Goal: Task Accomplishment & Management: Manage account settings

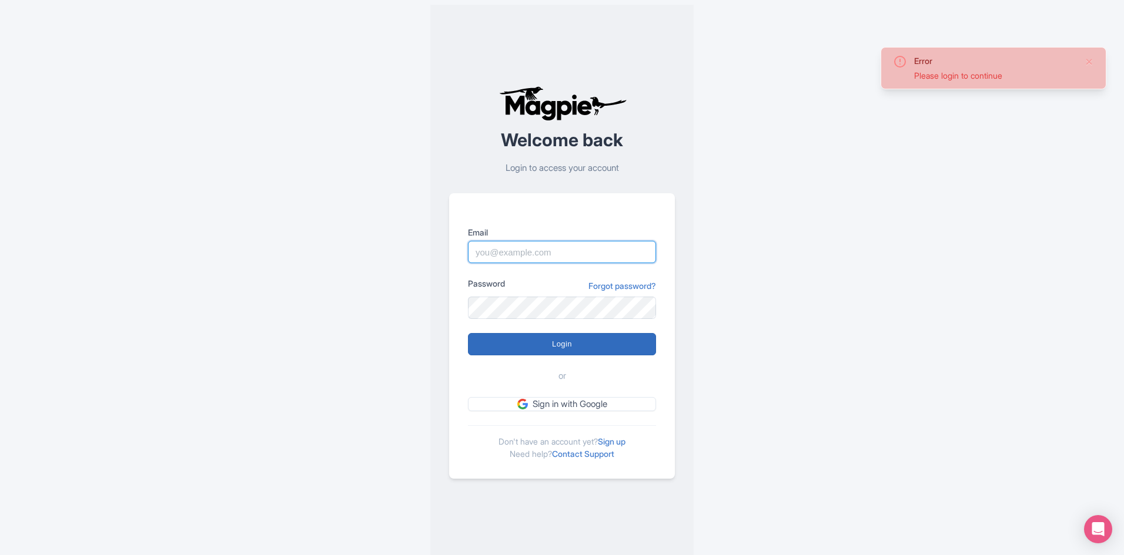
type input "[EMAIL_ADDRESS][DOMAIN_NAME]"
click at [505, 347] on input "Login" at bounding box center [562, 344] width 188 height 22
type input "Logging in..."
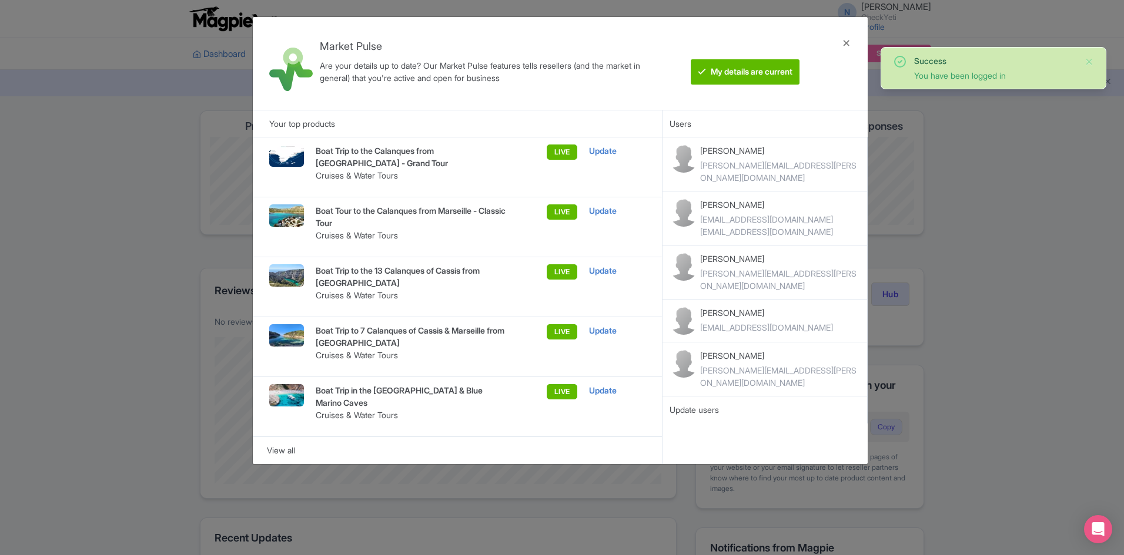
drag, startPoint x: 0, startPoint y: 0, endPoint x: 1013, endPoint y: 124, distance: 1020.8
click at [1013, 124] on div "Market Pulse Are your details up to date? Our Market Pulse features tells resel…" at bounding box center [562, 277] width 1124 height 555
click at [846, 41] on div at bounding box center [846, 63] width 28 height 74
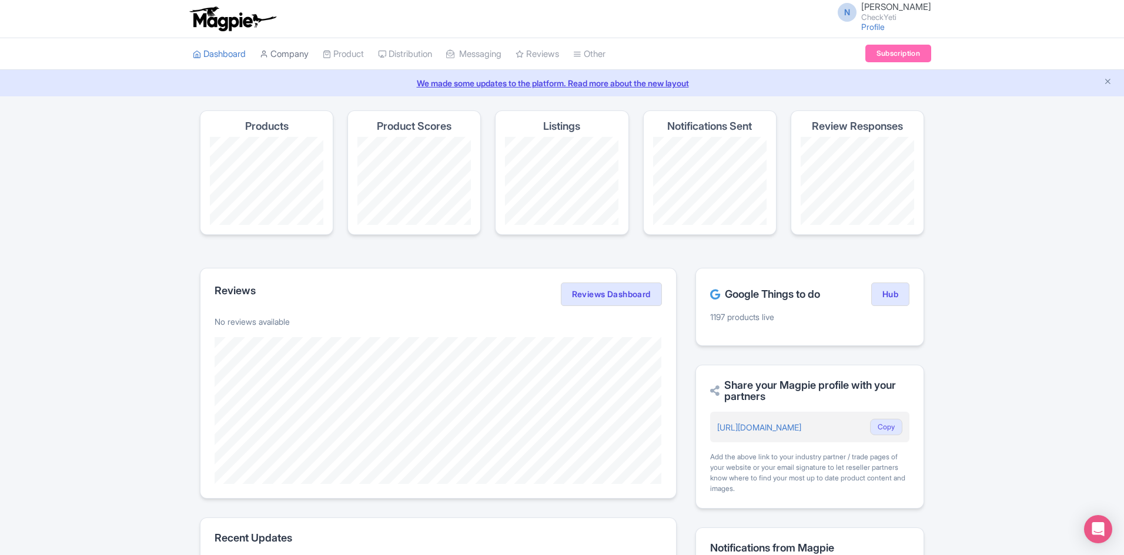
click at [291, 56] on link "Company" at bounding box center [284, 54] width 49 height 32
click at [362, 53] on link "Product" at bounding box center [343, 54] width 41 height 32
click at [366, 81] on link "My Products" at bounding box center [379, 84] width 112 height 18
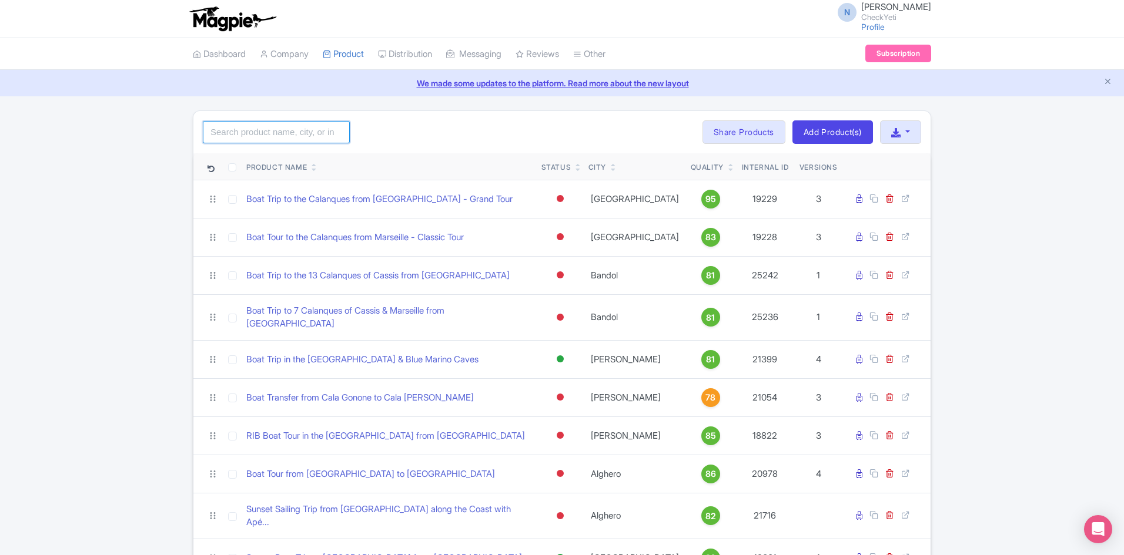
click at [322, 139] on input "search" at bounding box center [276, 132] width 147 height 22
click button "Search" at bounding box center [0, 0] width 0 height 0
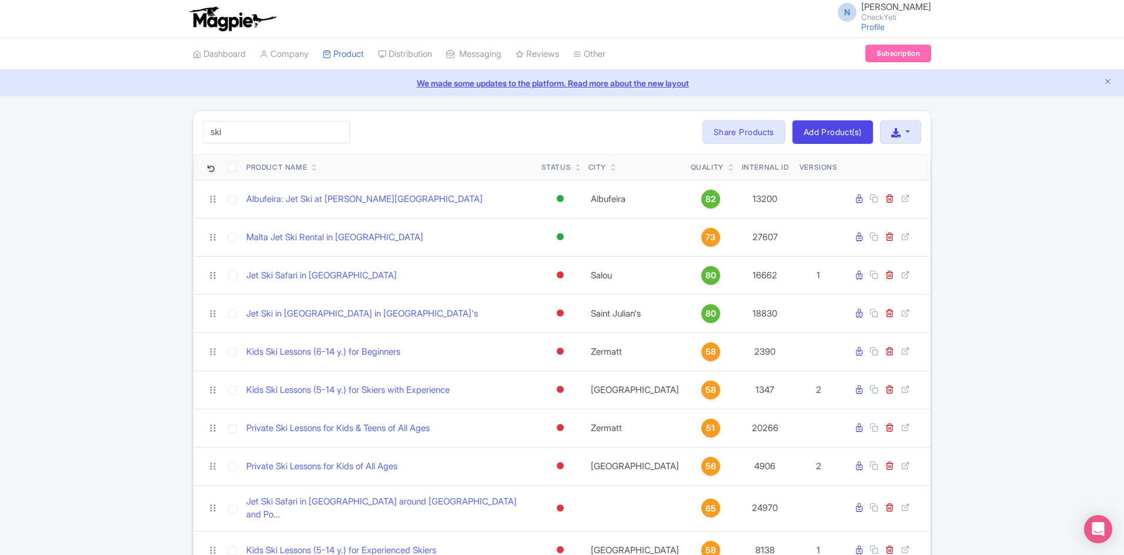
click at [314, 139] on input "ski" at bounding box center [276, 132] width 147 height 22
type input "lesson"
click button "Search" at bounding box center [0, 0] width 0 height 0
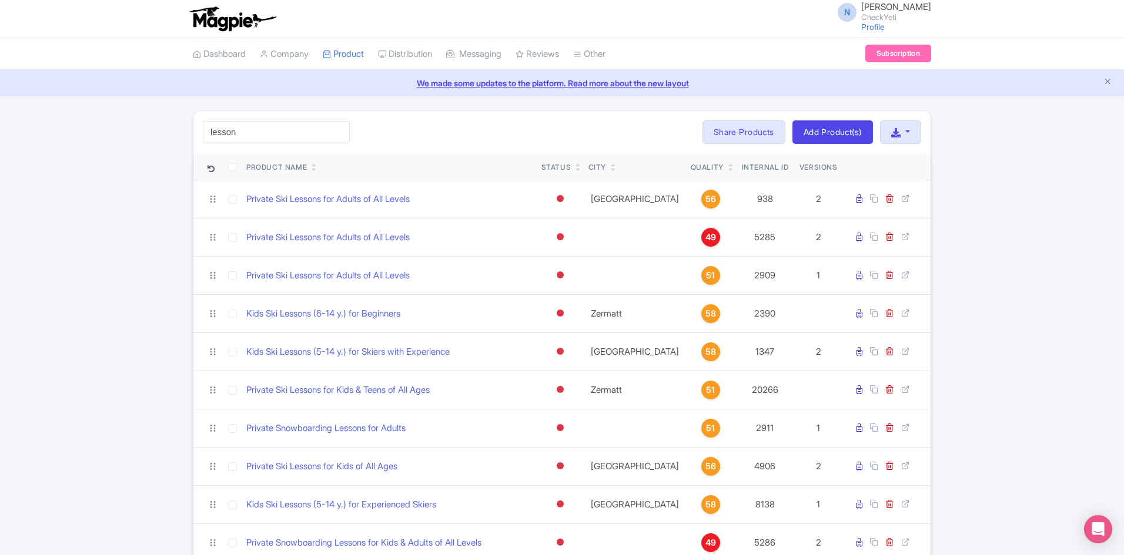
click at [235, 165] on input "checkbox" at bounding box center [232, 167] width 8 height 8
checkbox input "true"
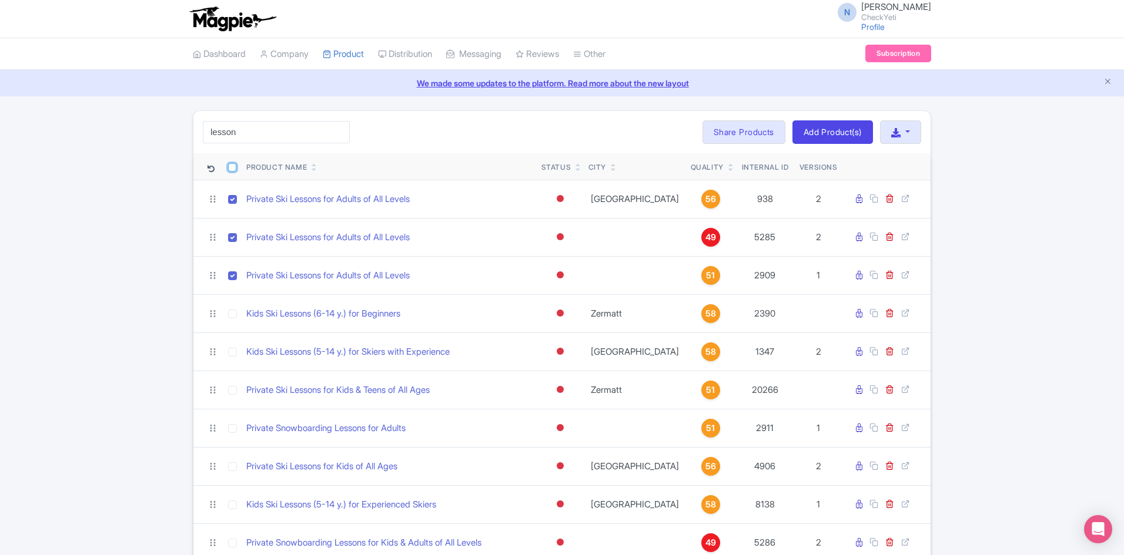
checkbox input "true"
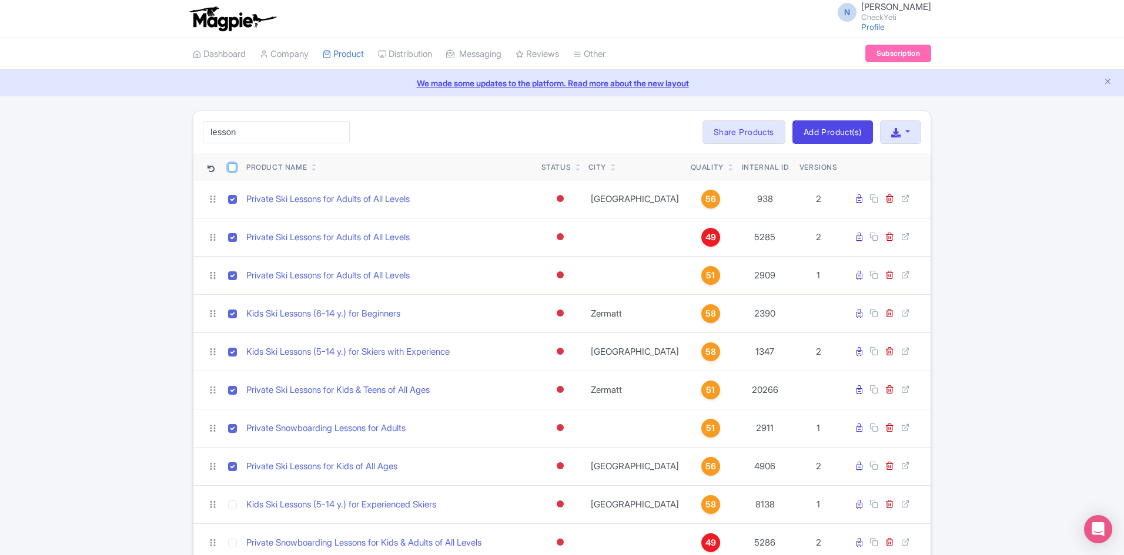
checkbox input "true"
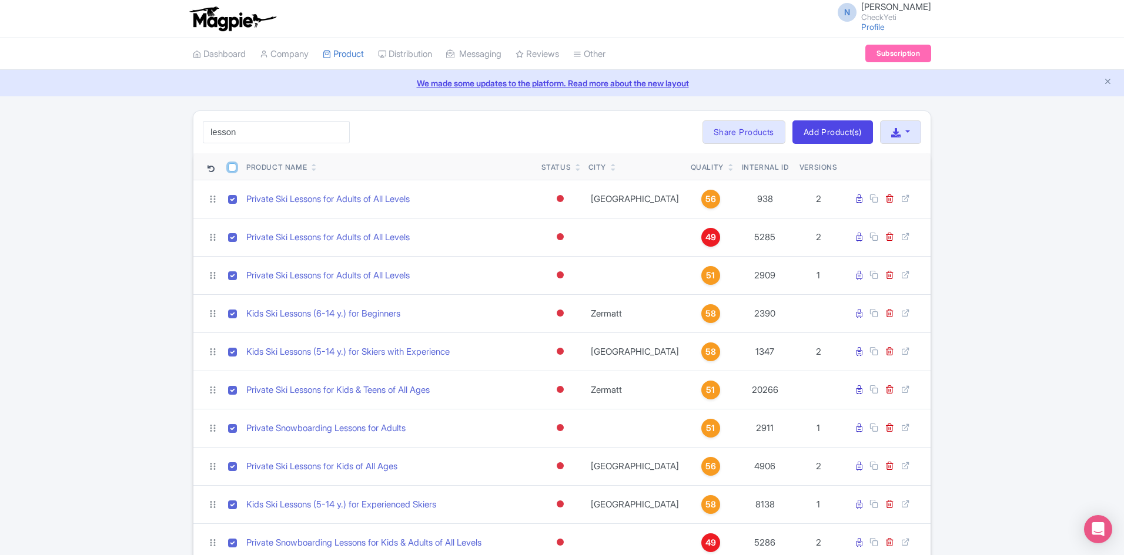
checkbox input "true"
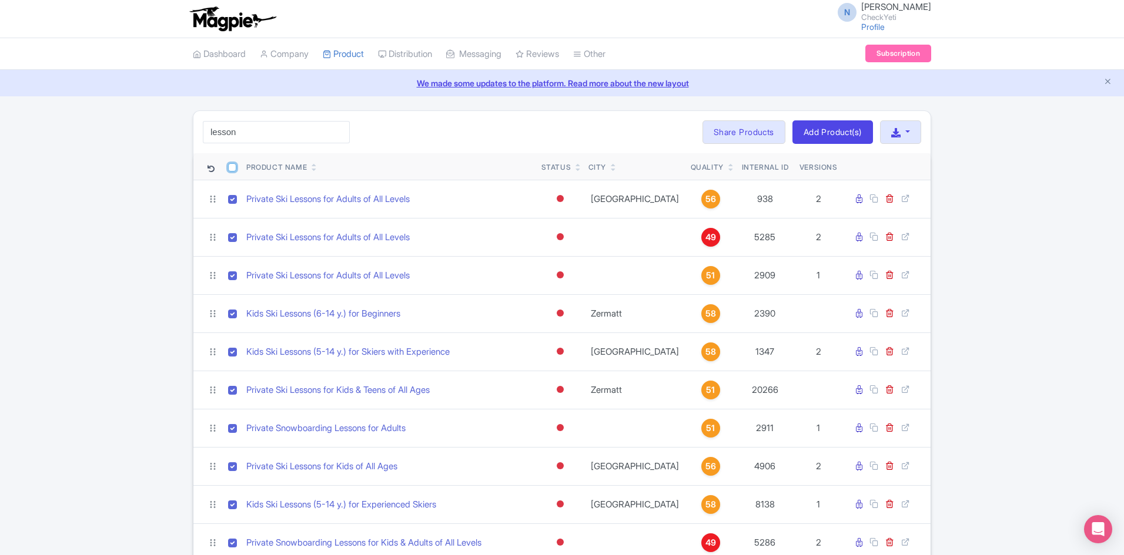
checkbox input "true"
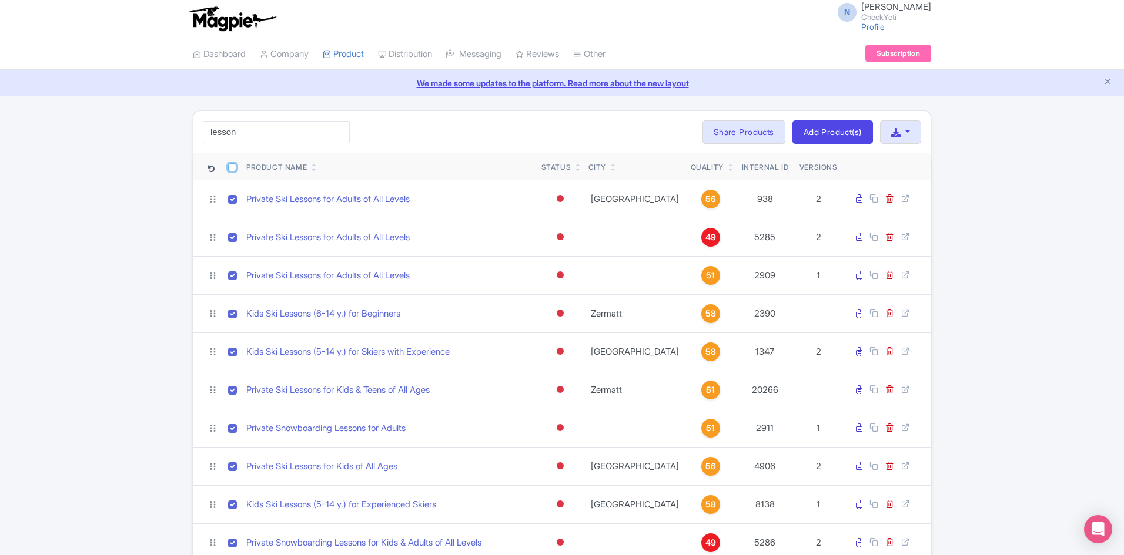
checkbox input "true"
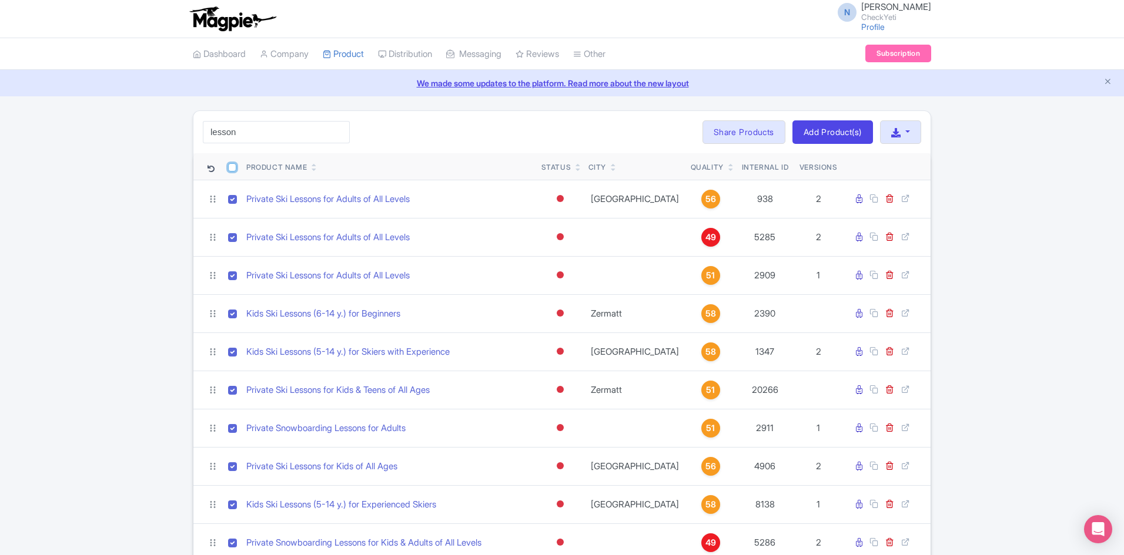
checkbox input "true"
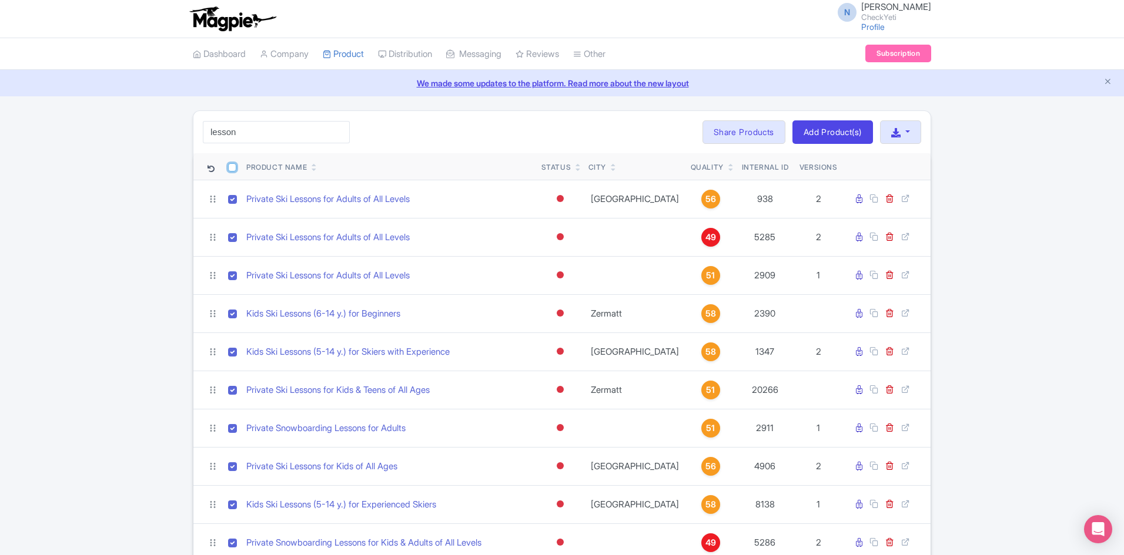
checkbox input "true"
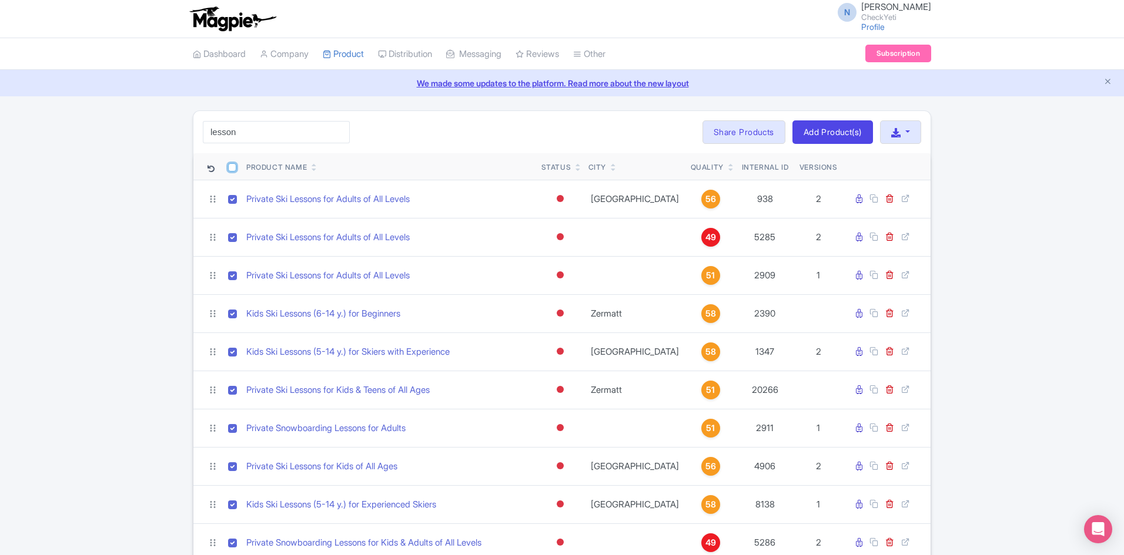
checkbox input "true"
click at [234, 170] on input "checkbox" at bounding box center [232, 167] width 8 height 8
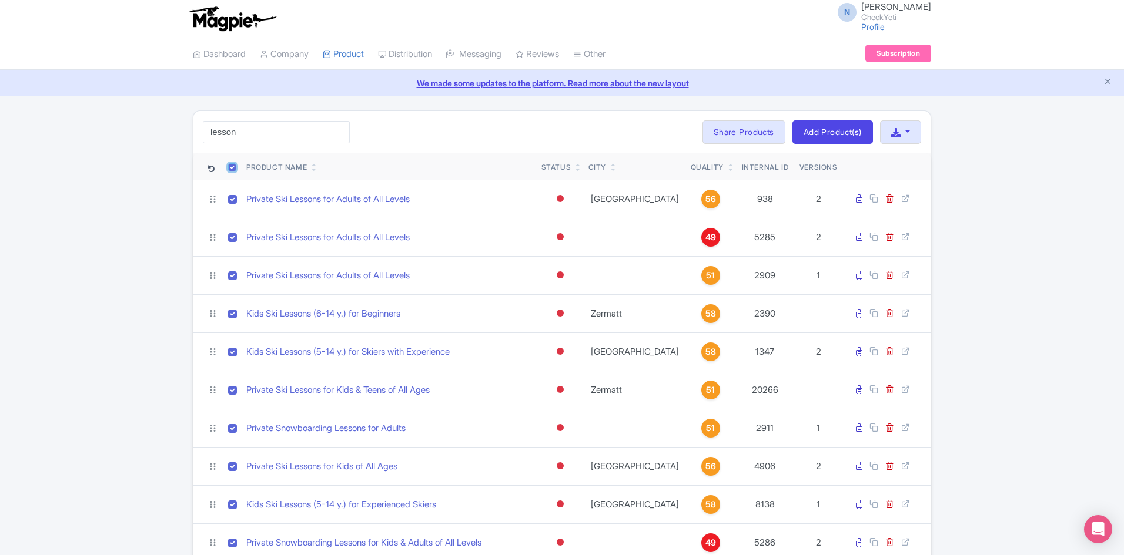
checkbox input "false"
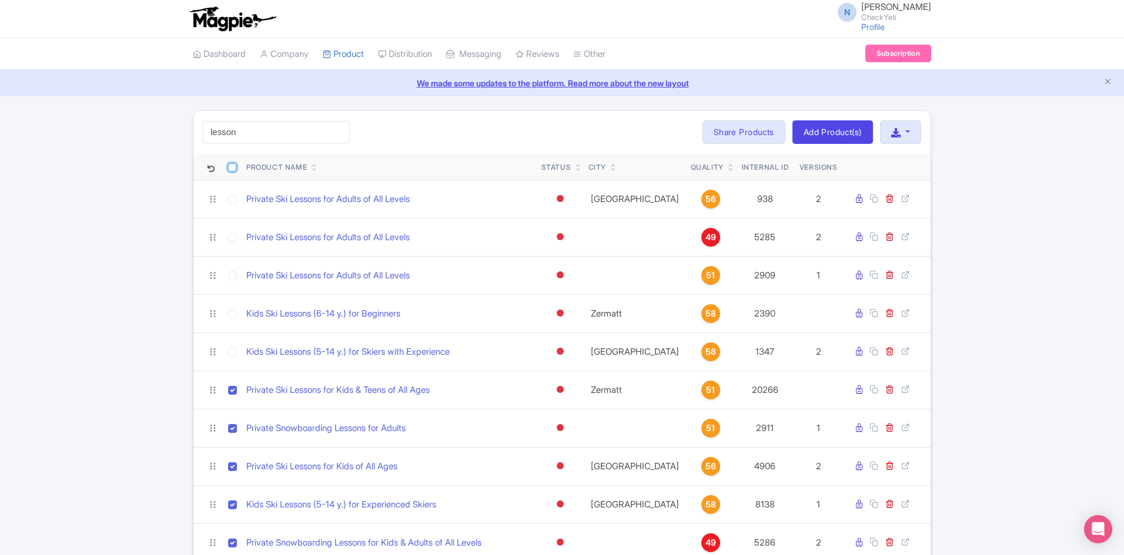
checkbox input "false"
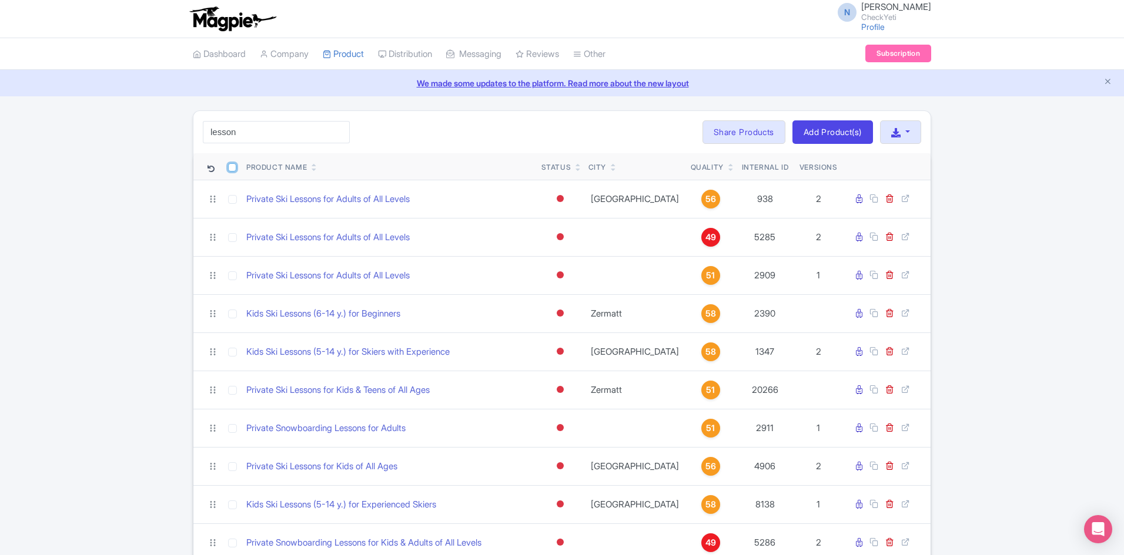
checkbox input "false"
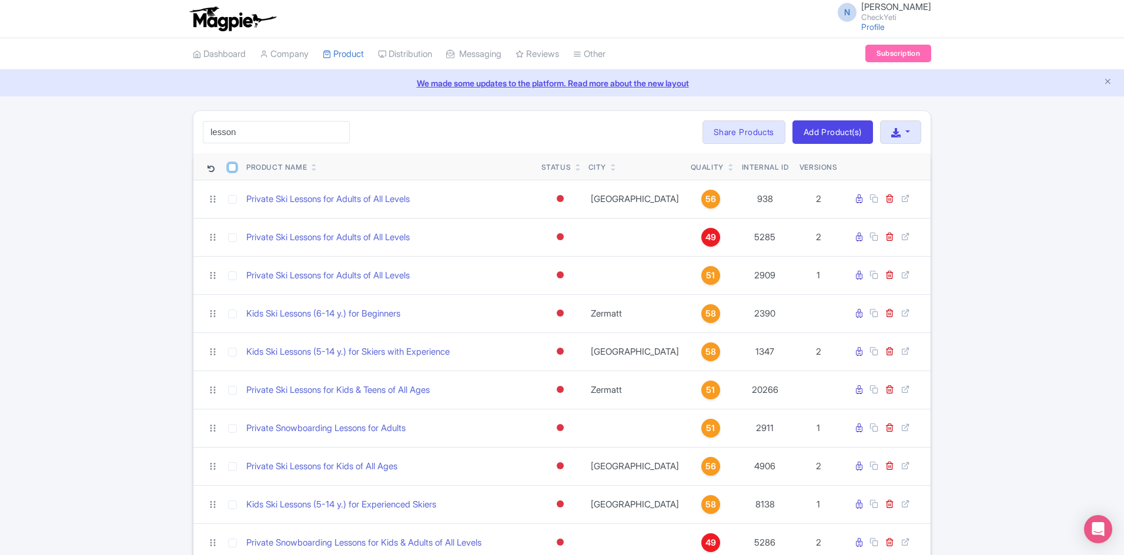
checkbox input "false"
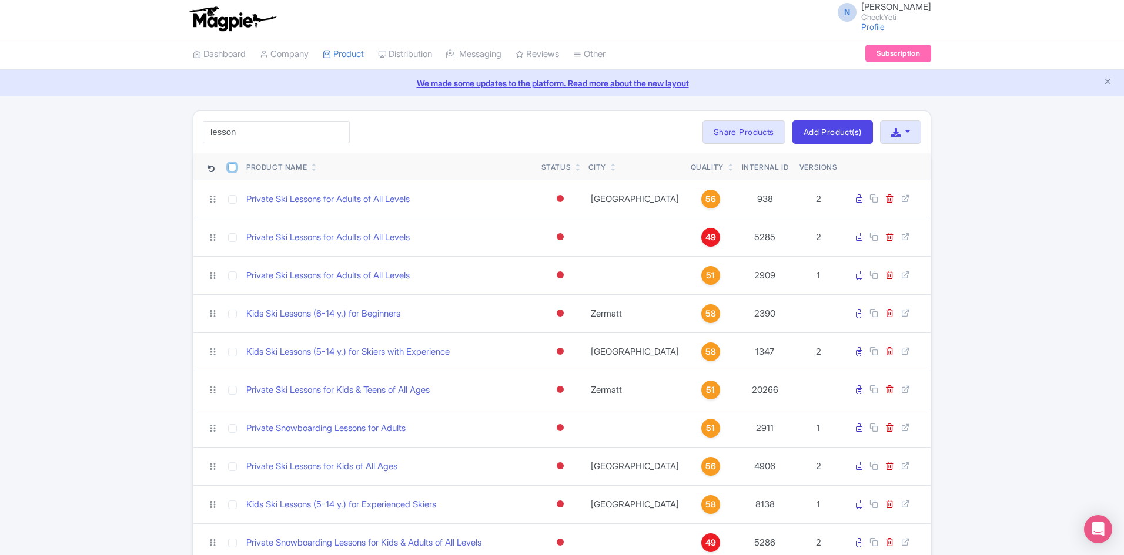
checkbox input "false"
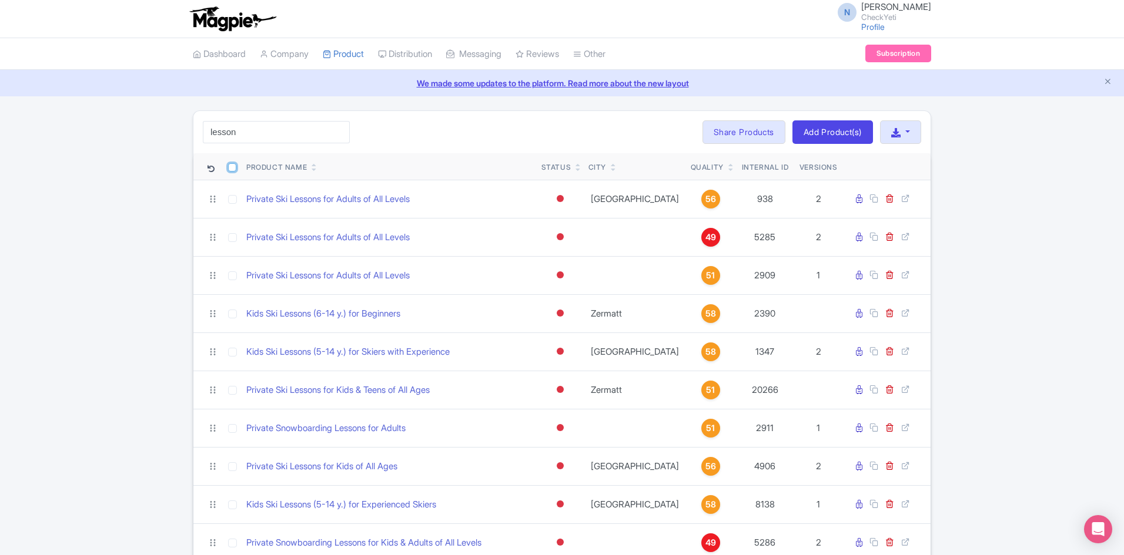
checkbox input "false"
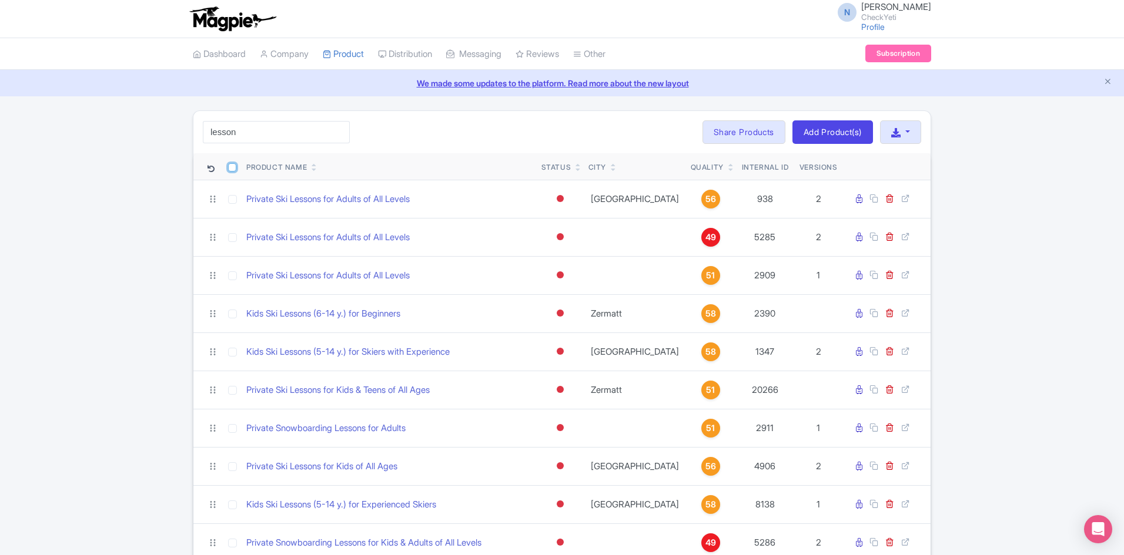
checkbox input "false"
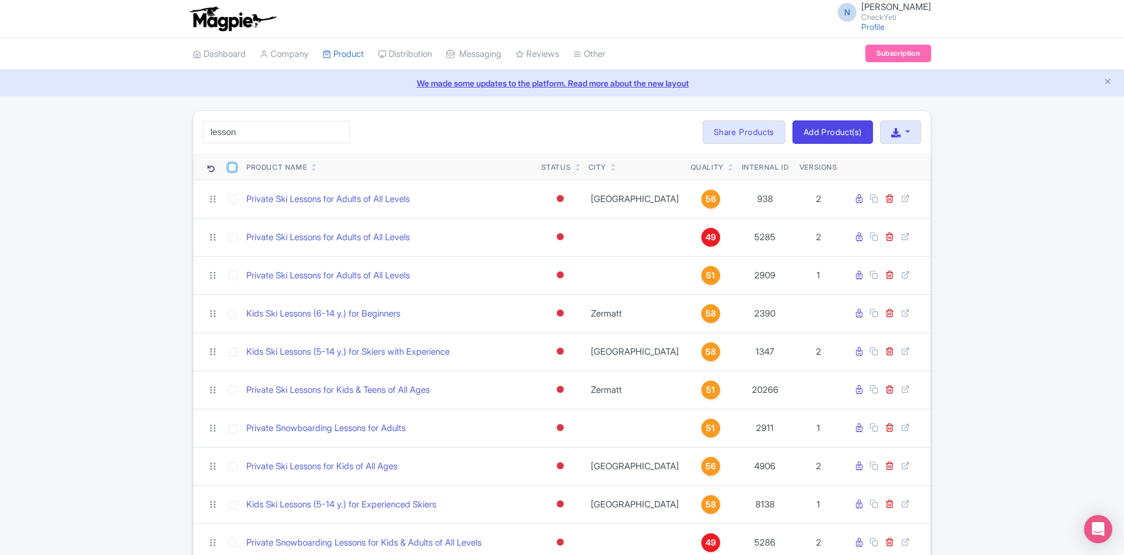
checkbox input "false"
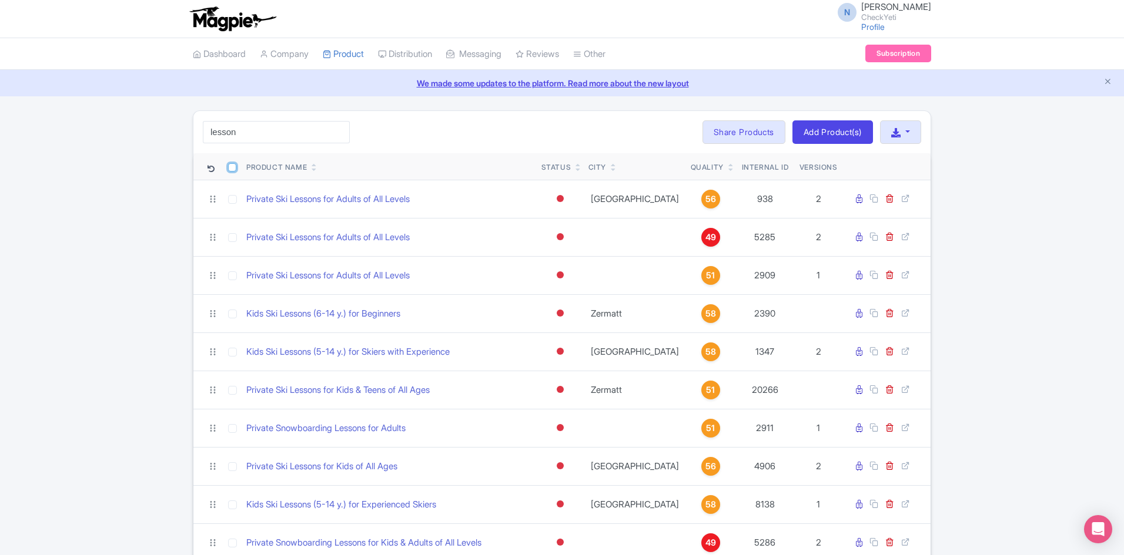
checkbox input "false"
click at [232, 169] on input "checkbox" at bounding box center [232, 167] width 8 height 8
checkbox input "true"
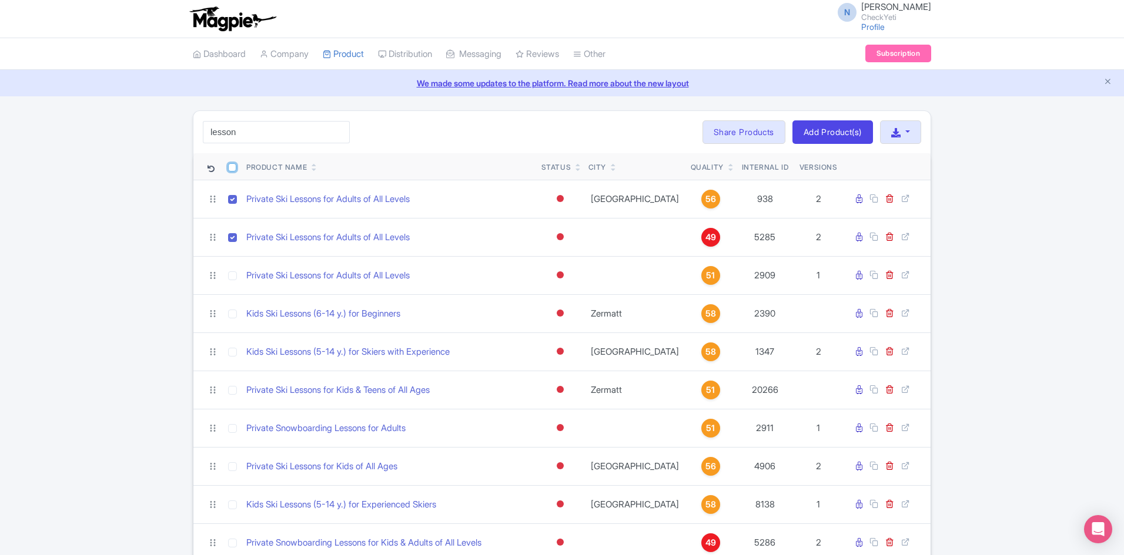
checkbox input "true"
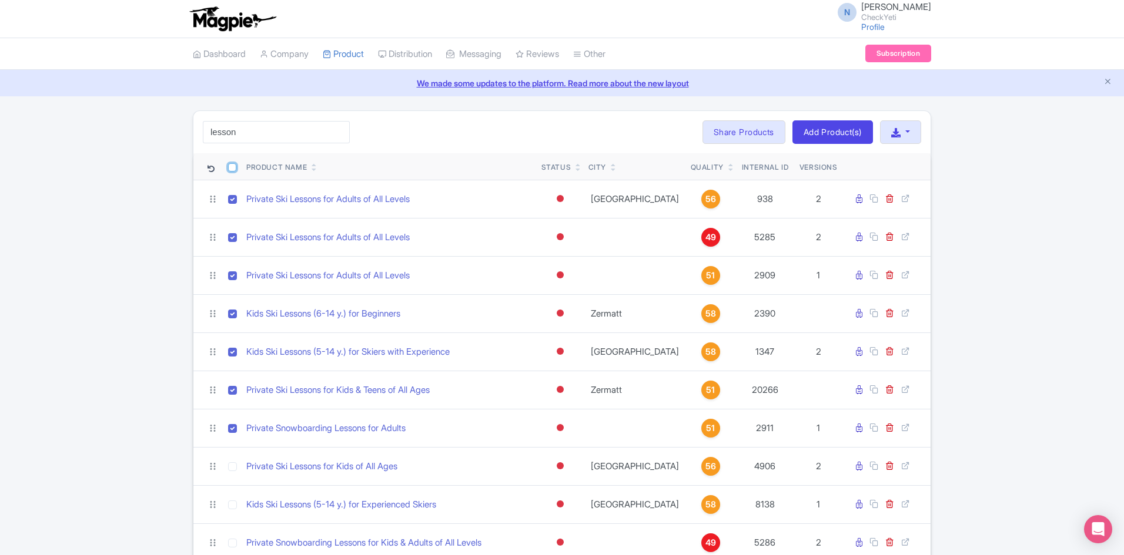
checkbox input "true"
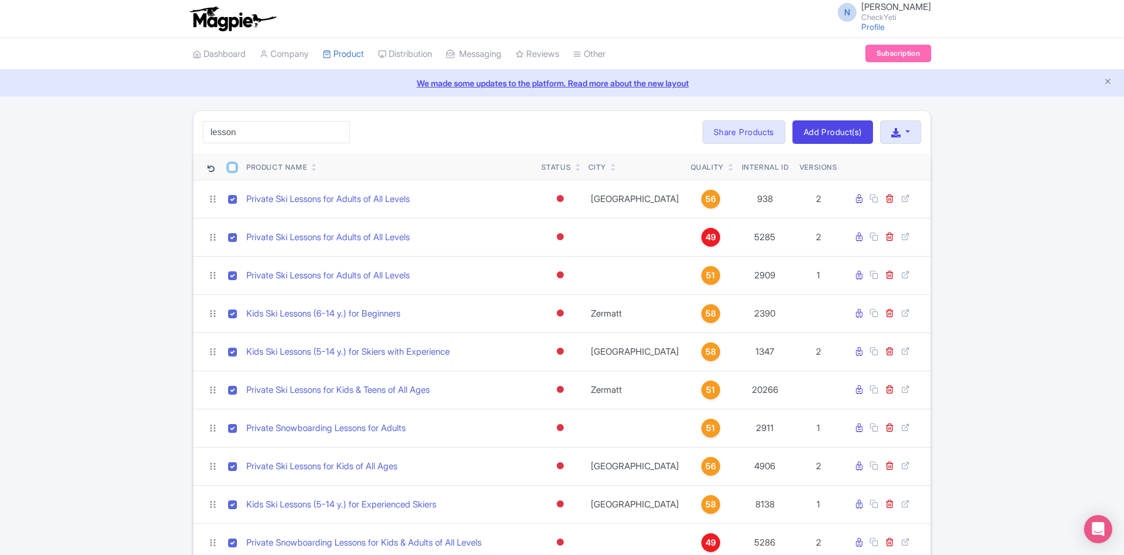
checkbox input "true"
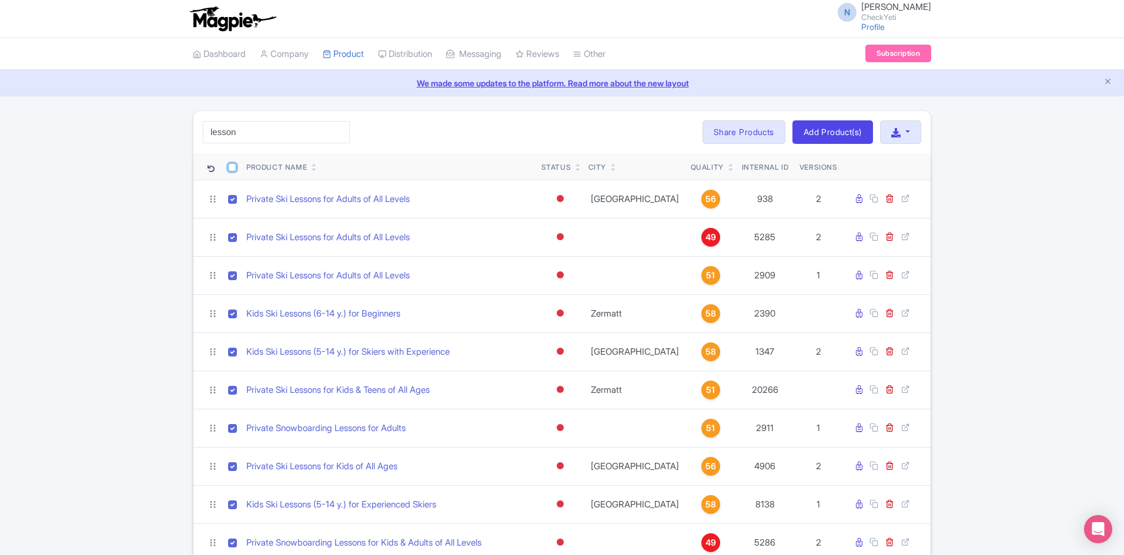
checkbox input "true"
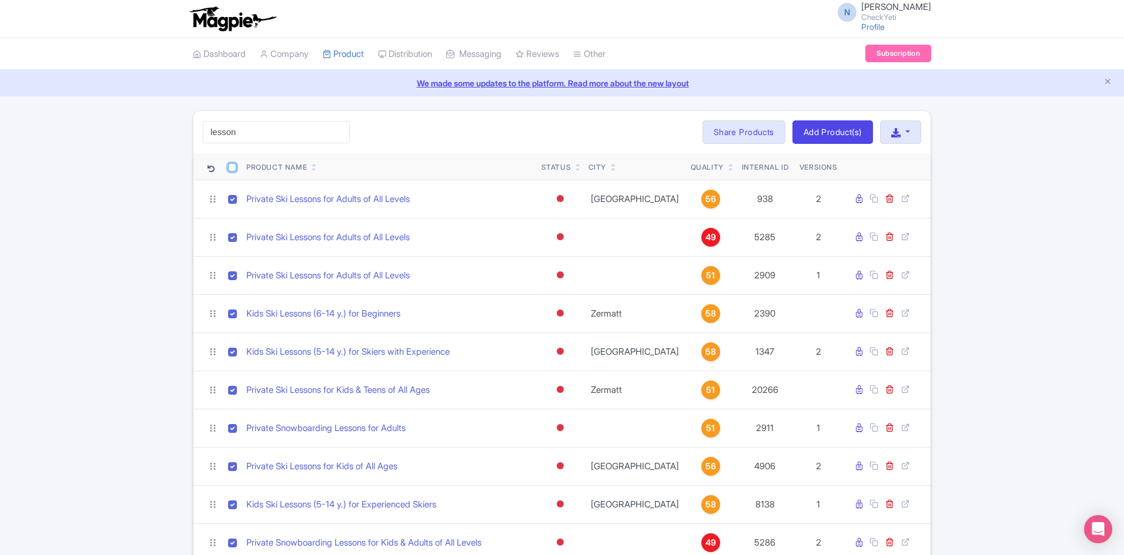
checkbox input "true"
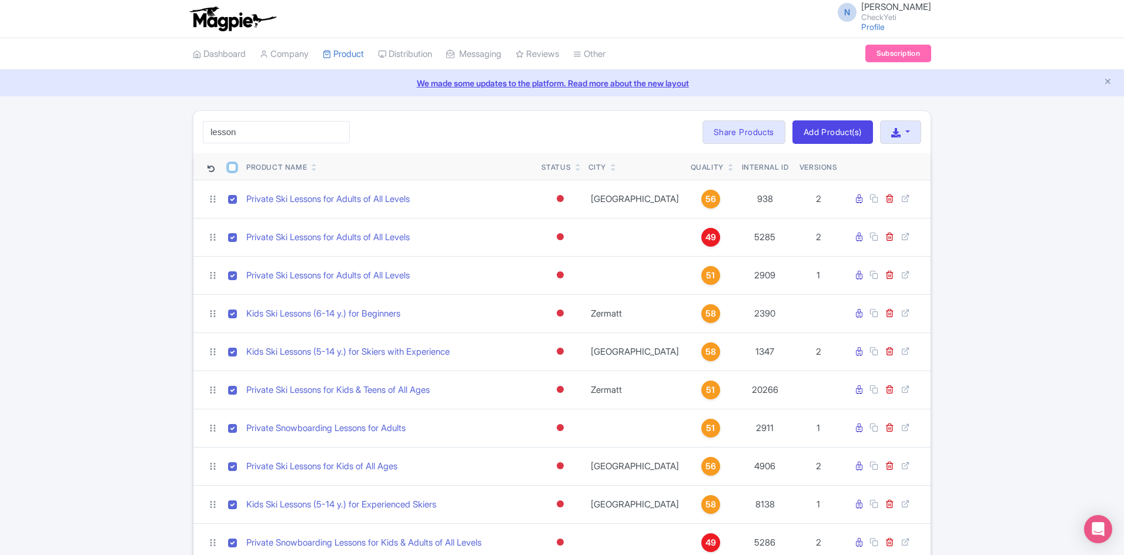
checkbox input "true"
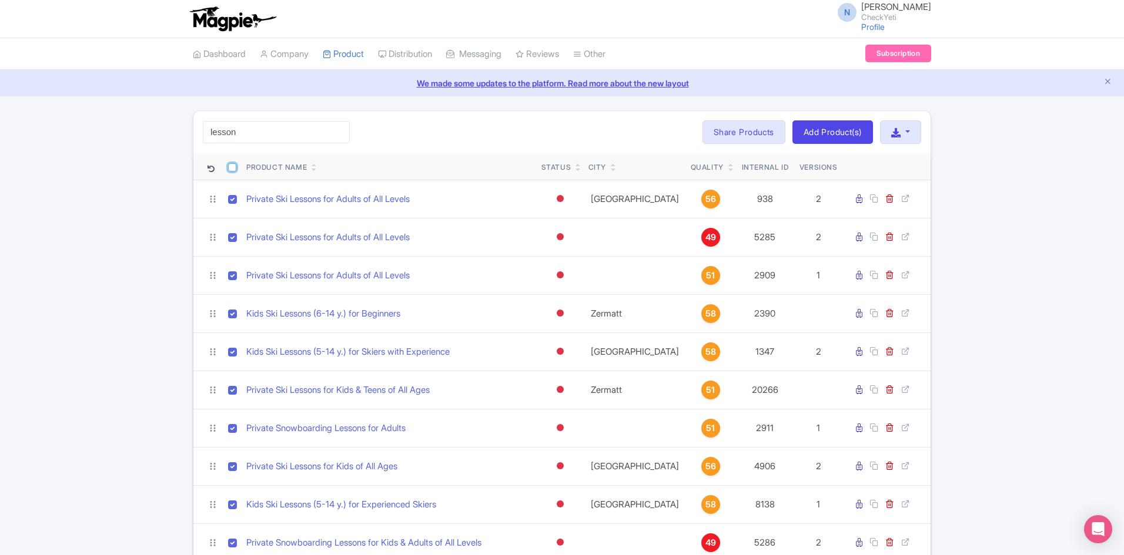
checkbox input "true"
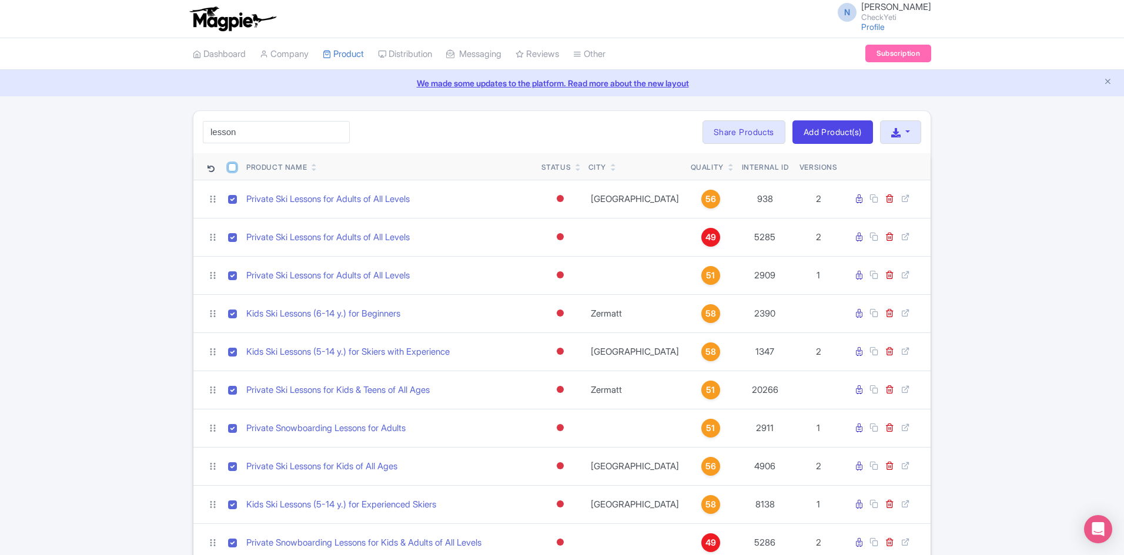
checkbox input "true"
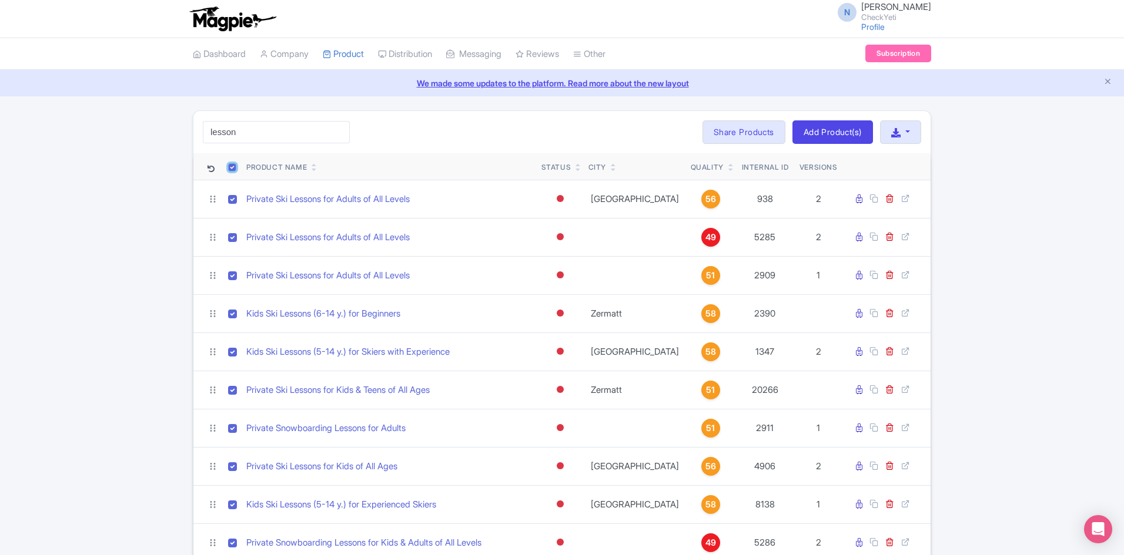
click at [232, 166] on input "checkbox" at bounding box center [232, 167] width 8 height 8
checkbox input "false"
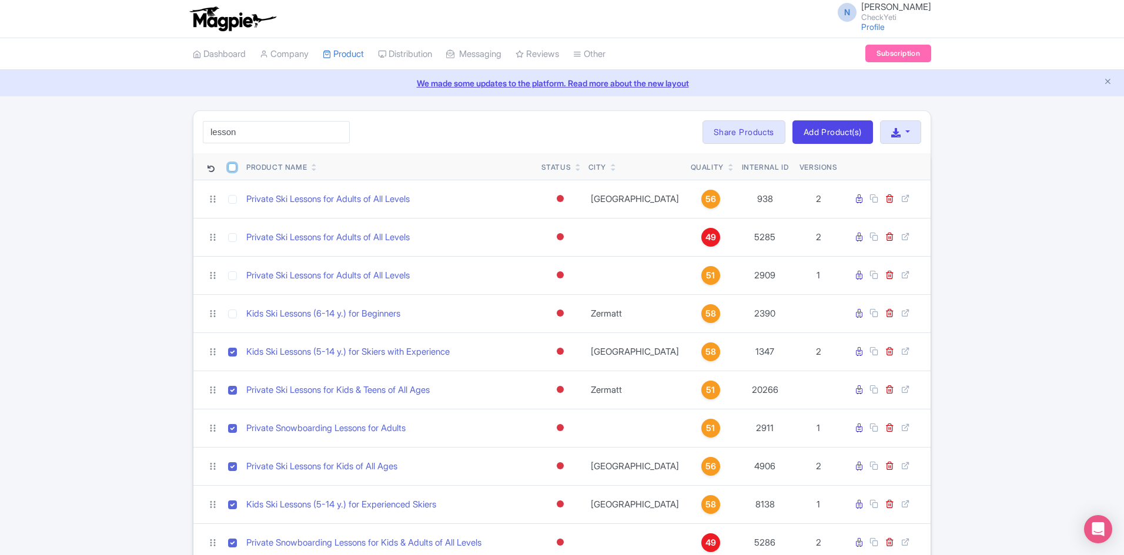
checkbox input "false"
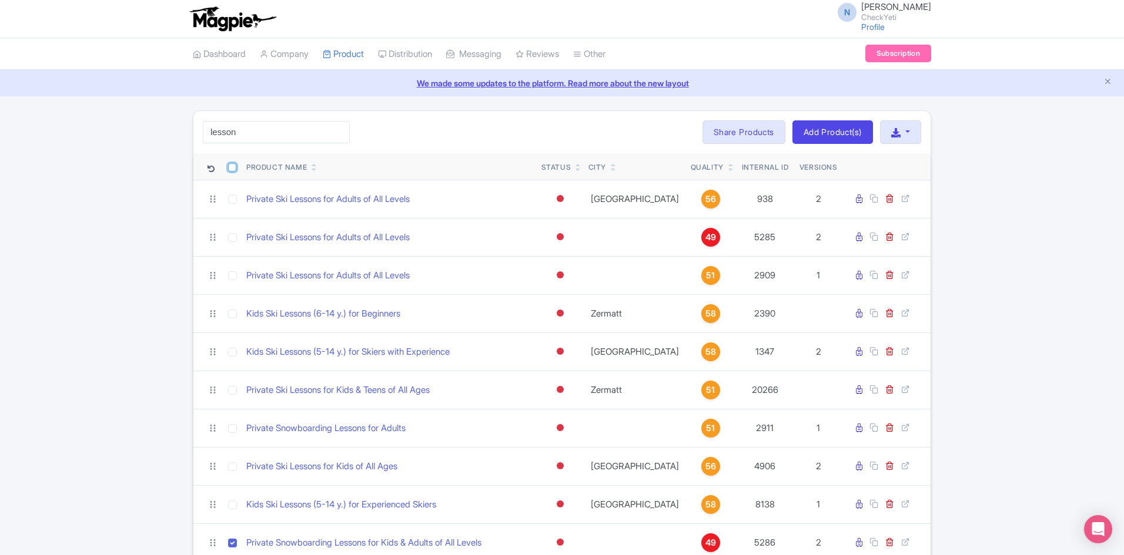
checkbox input "false"
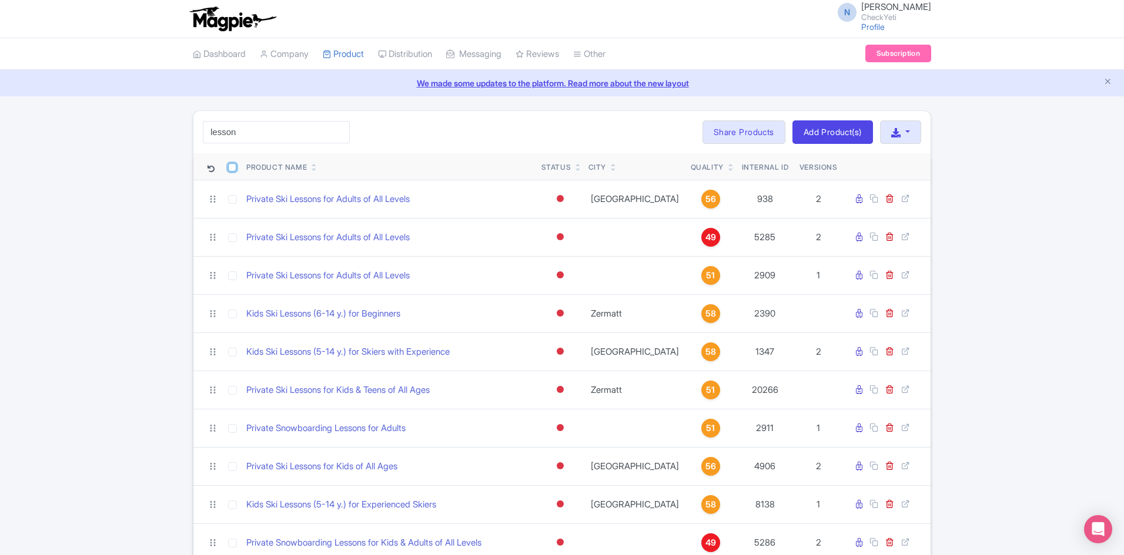
checkbox input "false"
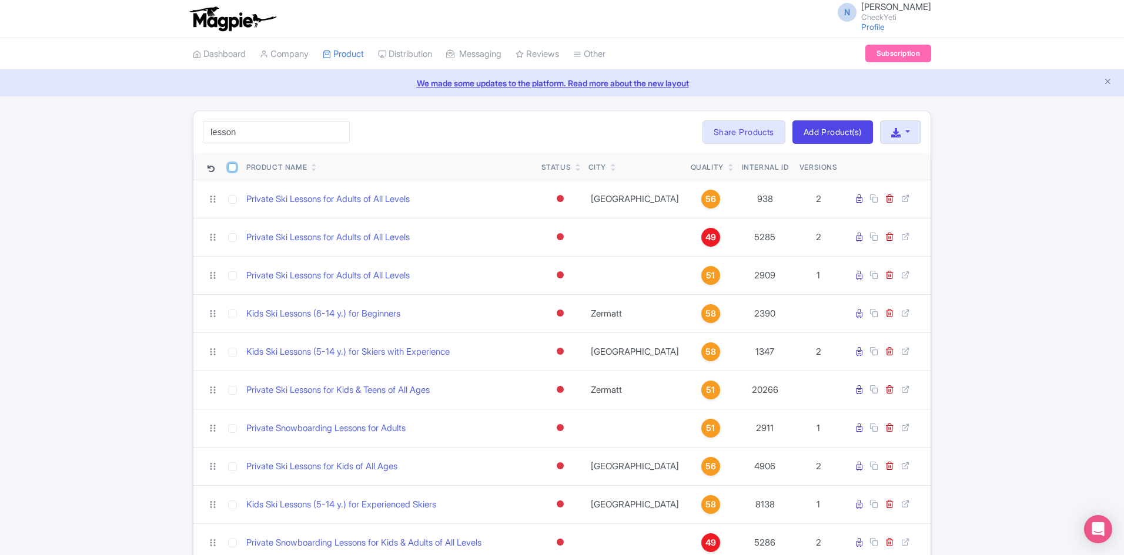
checkbox input "false"
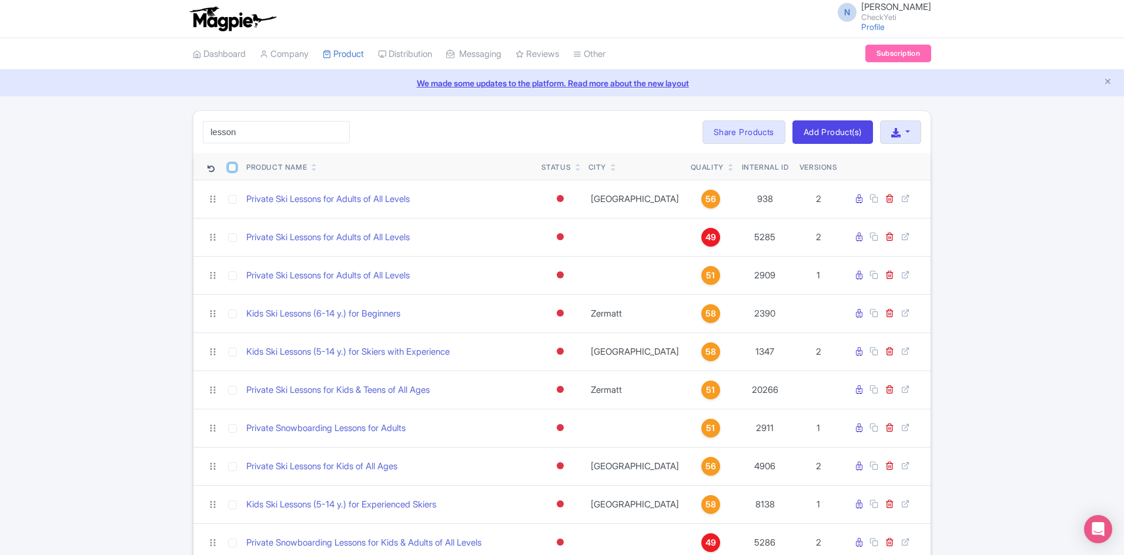
checkbox input "false"
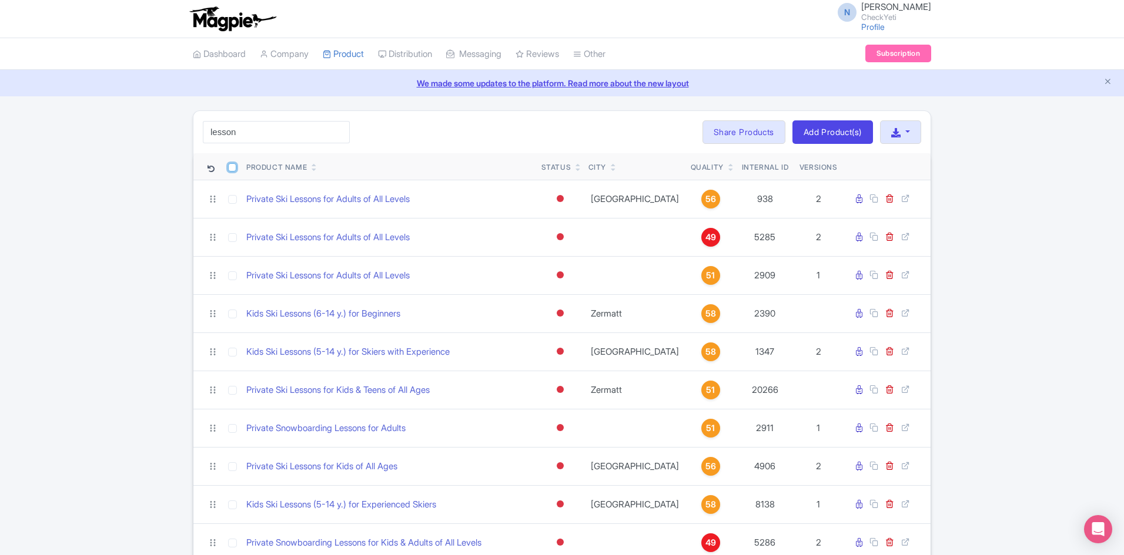
checkbox input "false"
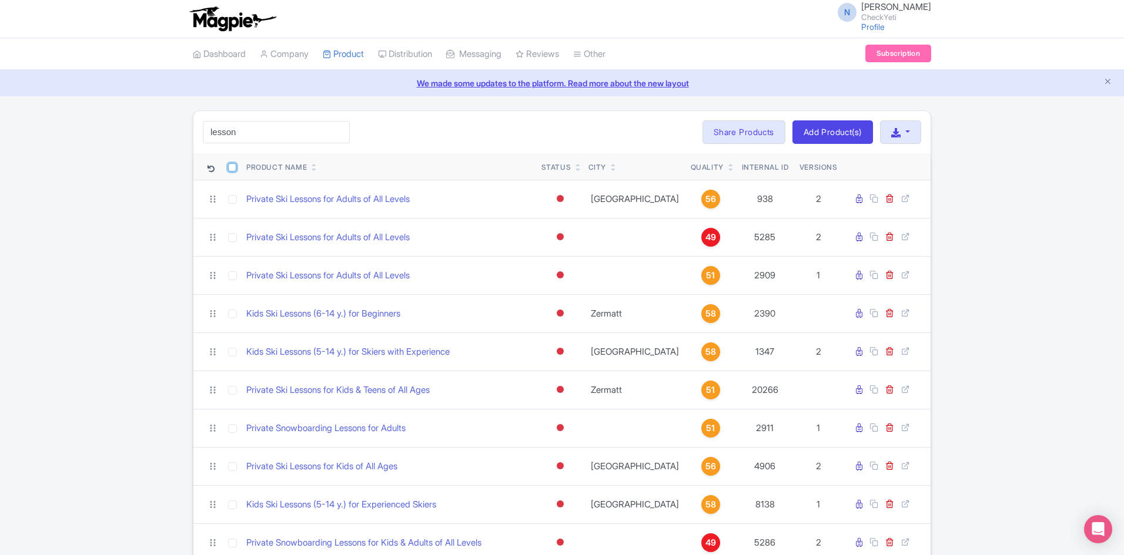
checkbox input "false"
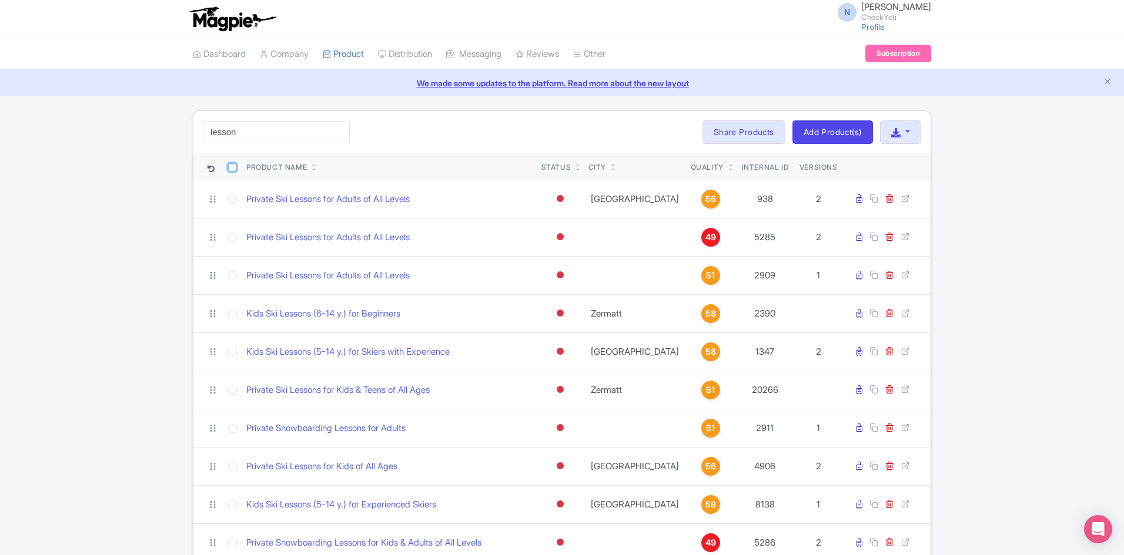
checkbox input "false"
click at [245, 206] on td "Private Ski Lessons for Adults of All Levels" at bounding box center [389, 199] width 295 height 38
click at [237, 200] on td at bounding box center [232, 199] width 19 height 38
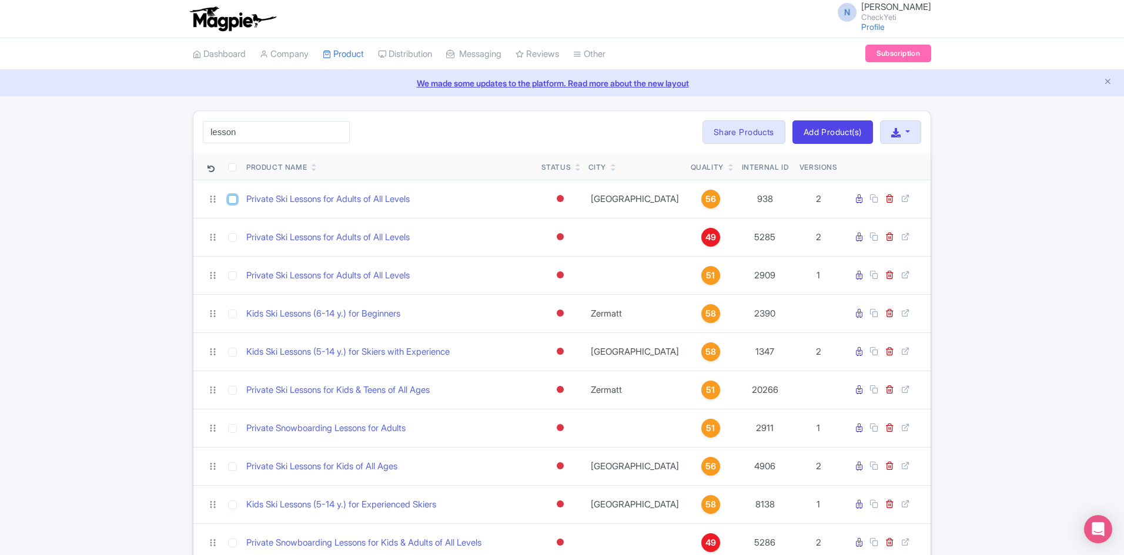
click at [230, 199] on input "checkbox" at bounding box center [232, 199] width 9 height 9
checkbox input "true"
click at [229, 166] on input "checkbox" at bounding box center [232, 167] width 8 height 8
checkbox input "true"
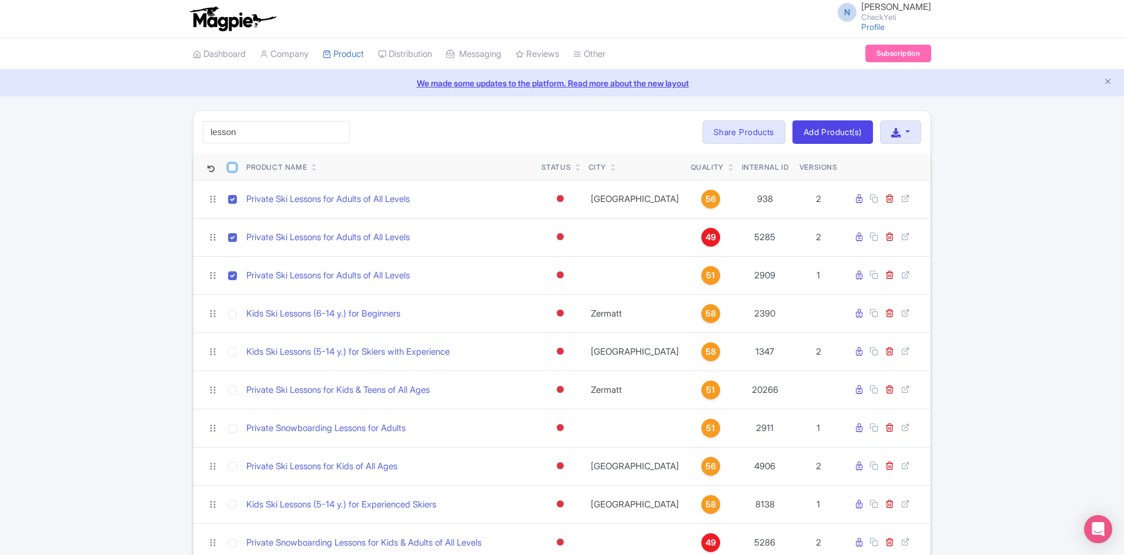
checkbox input "true"
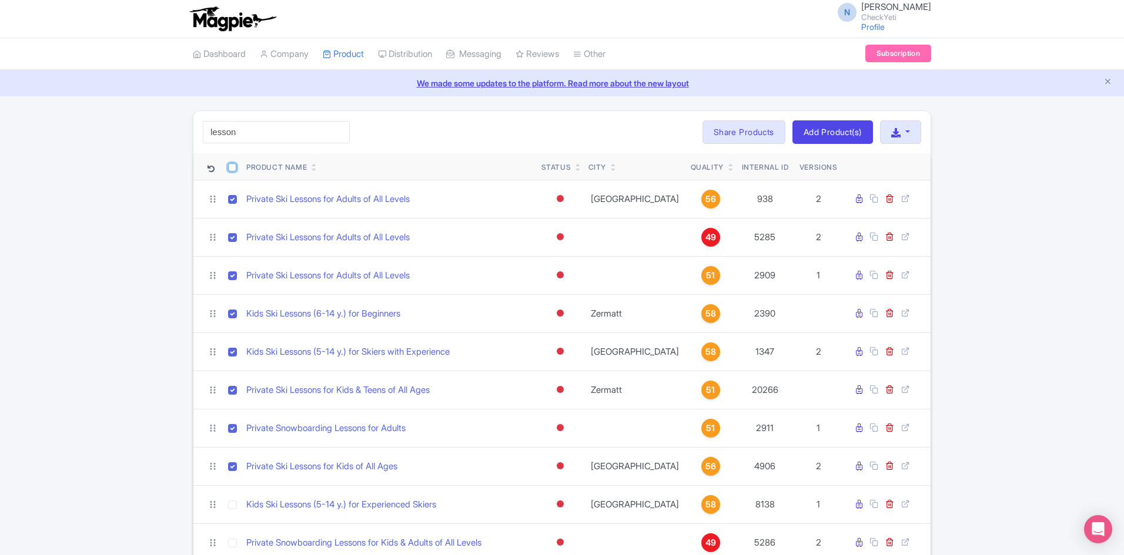
checkbox input "true"
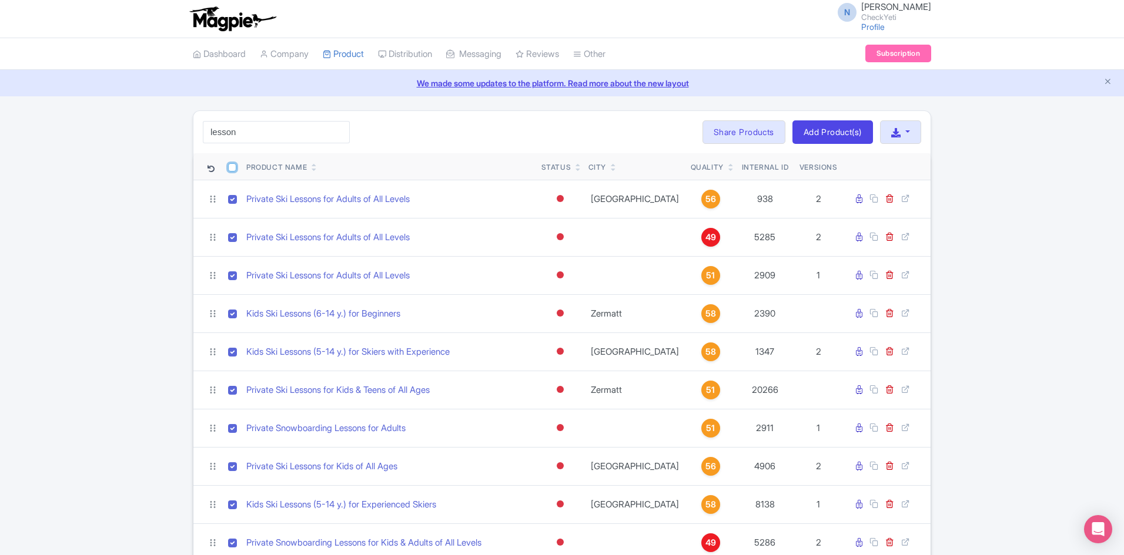
checkbox input "true"
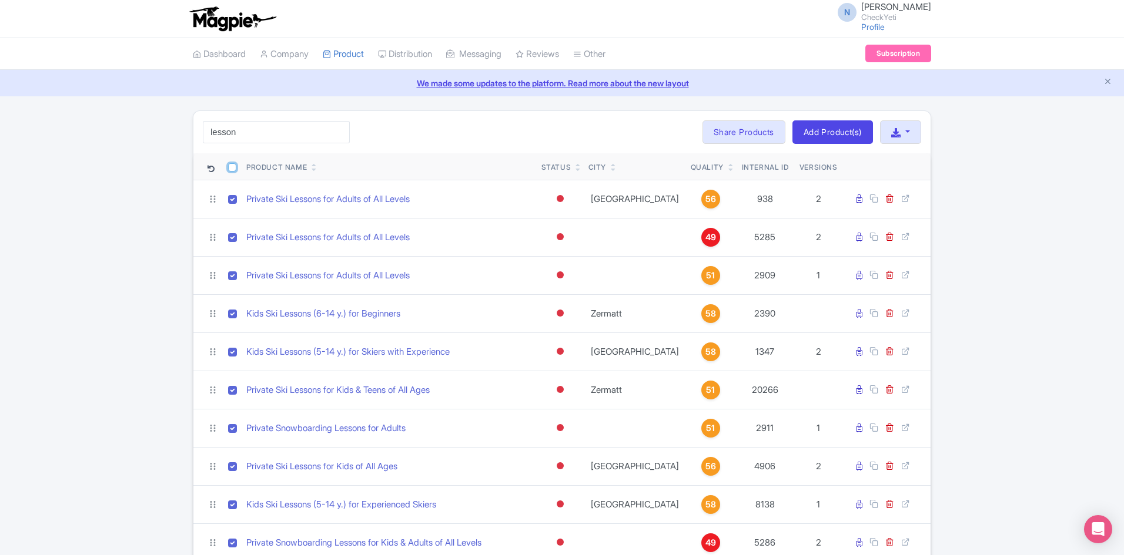
checkbox input "true"
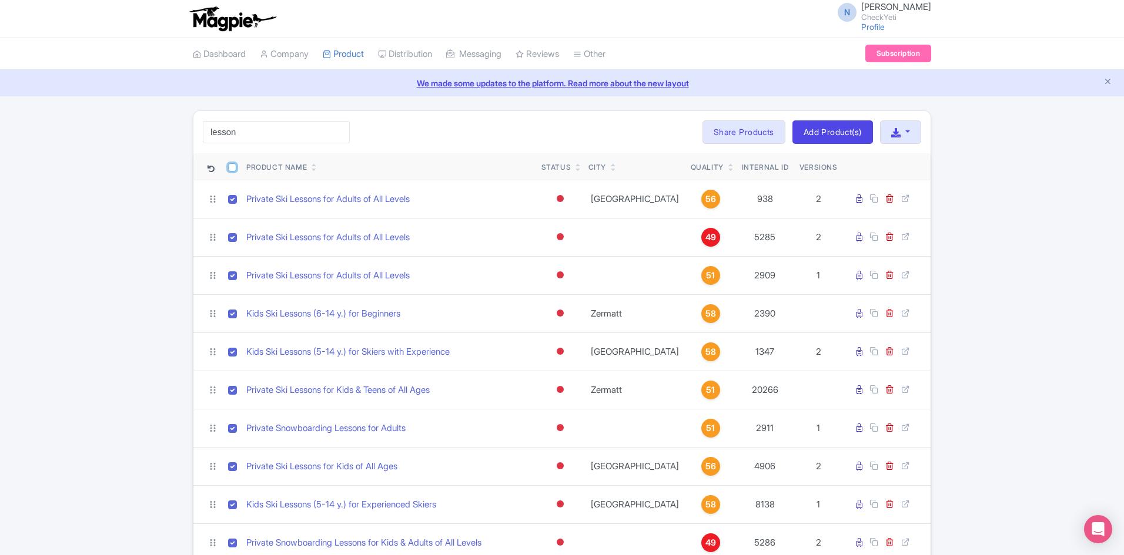
checkbox input "true"
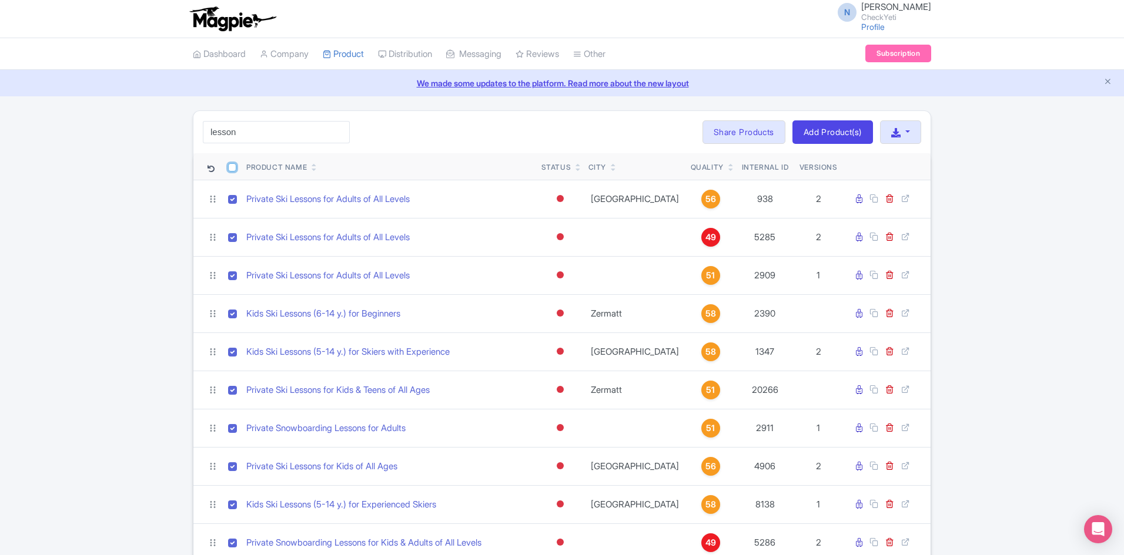
checkbox input "true"
click at [232, 166] on input "checkbox" at bounding box center [232, 167] width 8 height 8
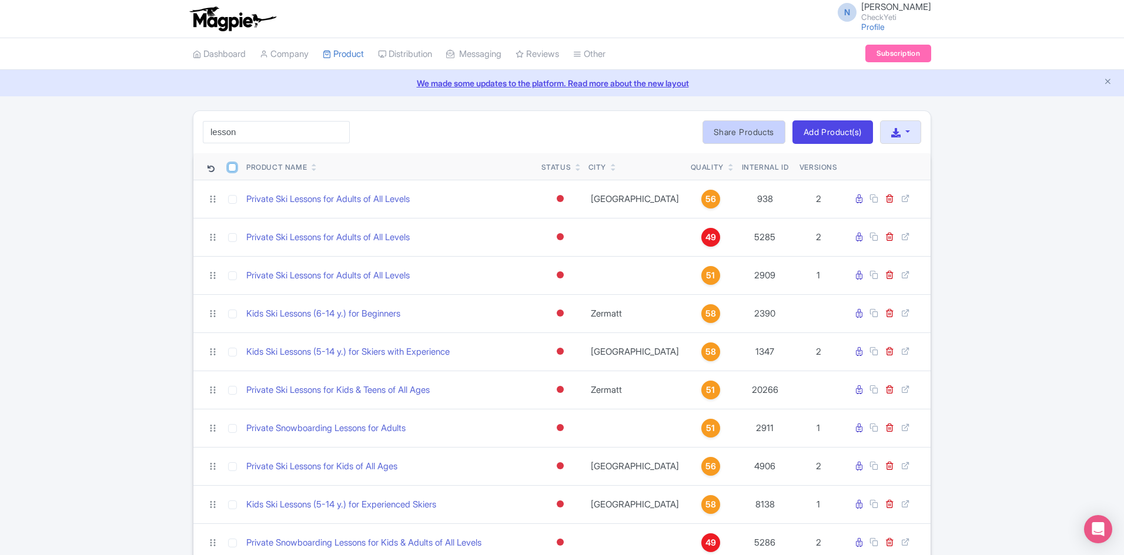
click at [235, 170] on input "checkbox" at bounding box center [232, 167] width 8 height 8
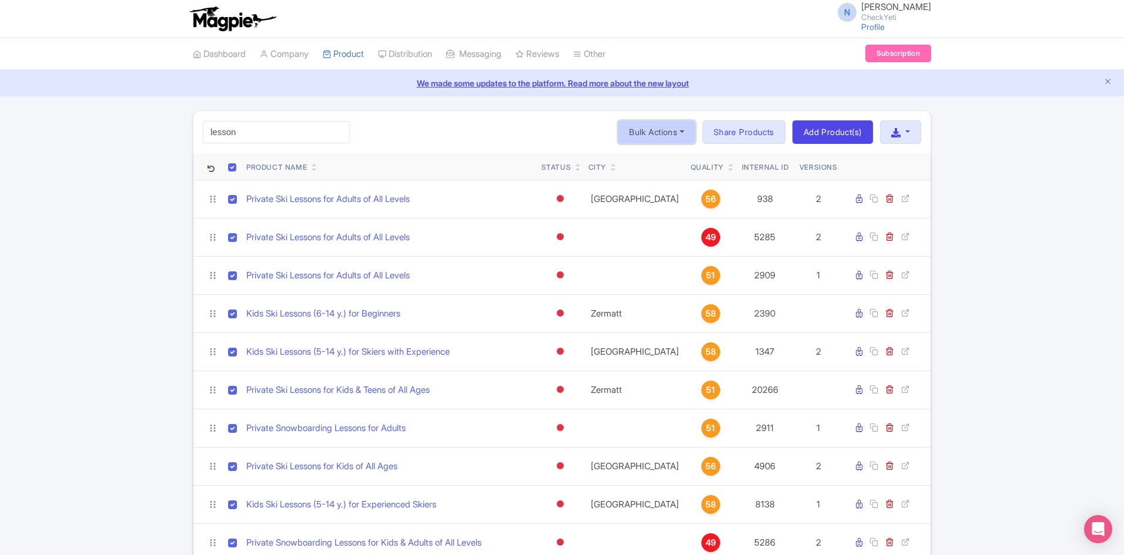
click at [671, 132] on button "Bulk Actions" at bounding box center [657, 132] width 78 height 24
click at [232, 169] on input "checkbox" at bounding box center [232, 167] width 8 height 8
